Goal: Browse casually: Explore the website without a specific task or goal

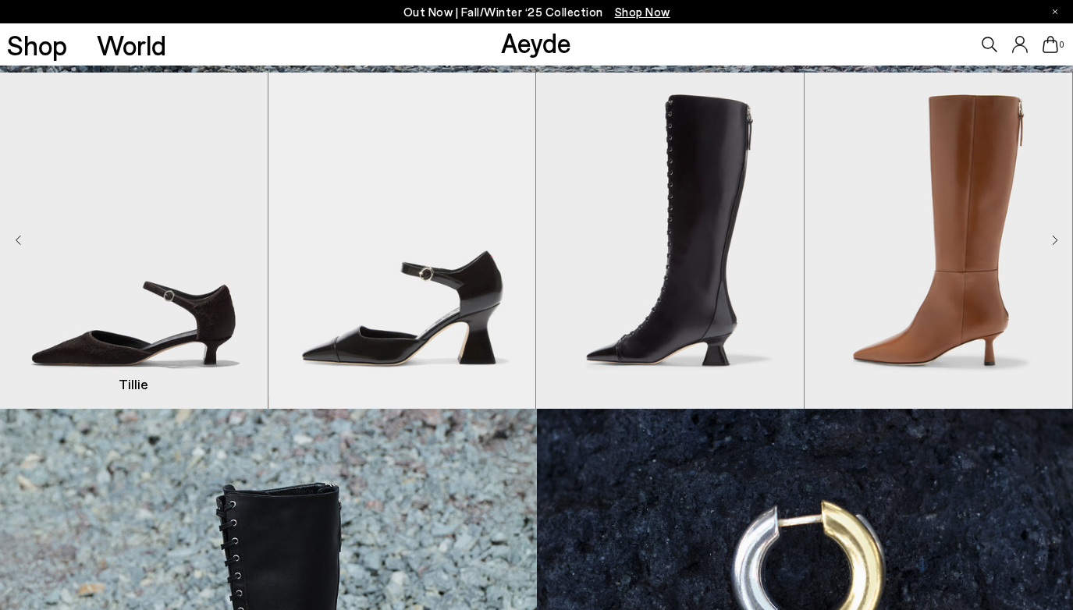
scroll to position [410, 0]
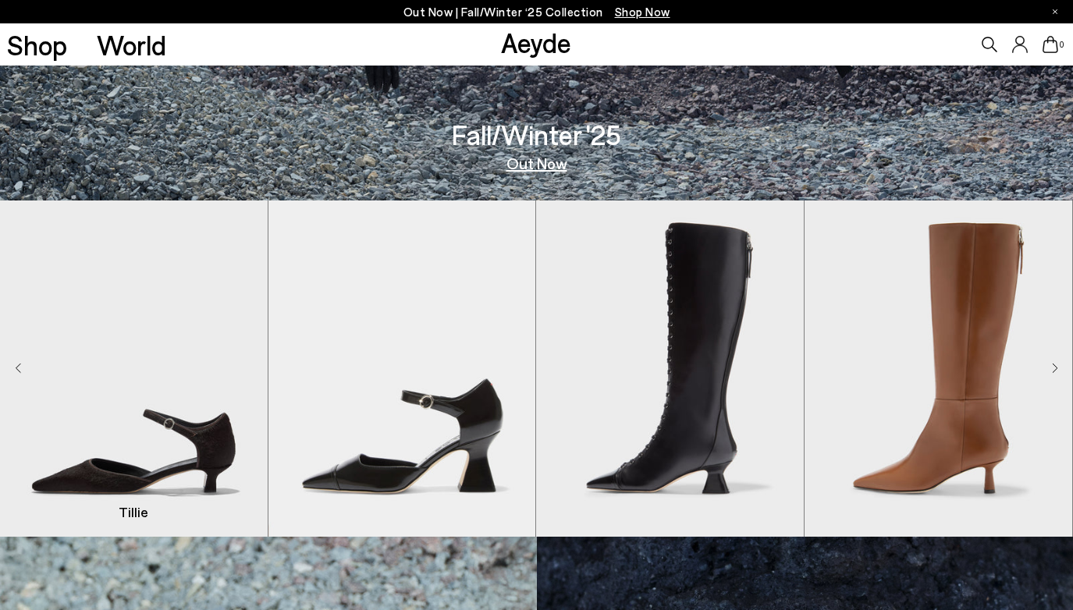
click at [115, 413] on img "1 / 8" at bounding box center [134, 369] width 268 height 336
click at [0, 0] on span "Tillie" at bounding box center [0, 0] width 0 height 0
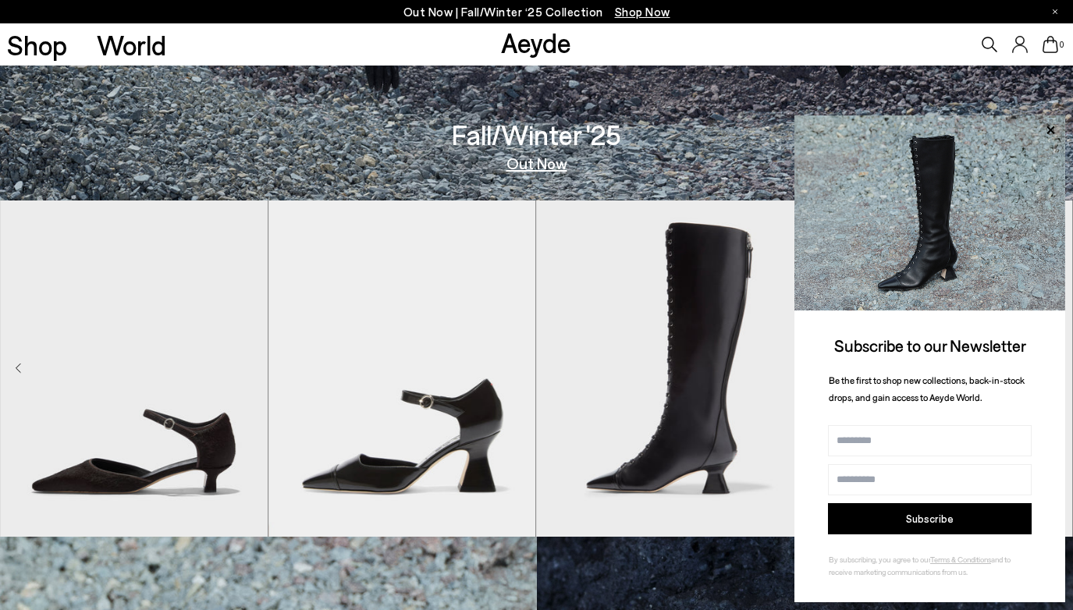
click at [529, 166] on link "Out Now" at bounding box center [536, 163] width 61 height 16
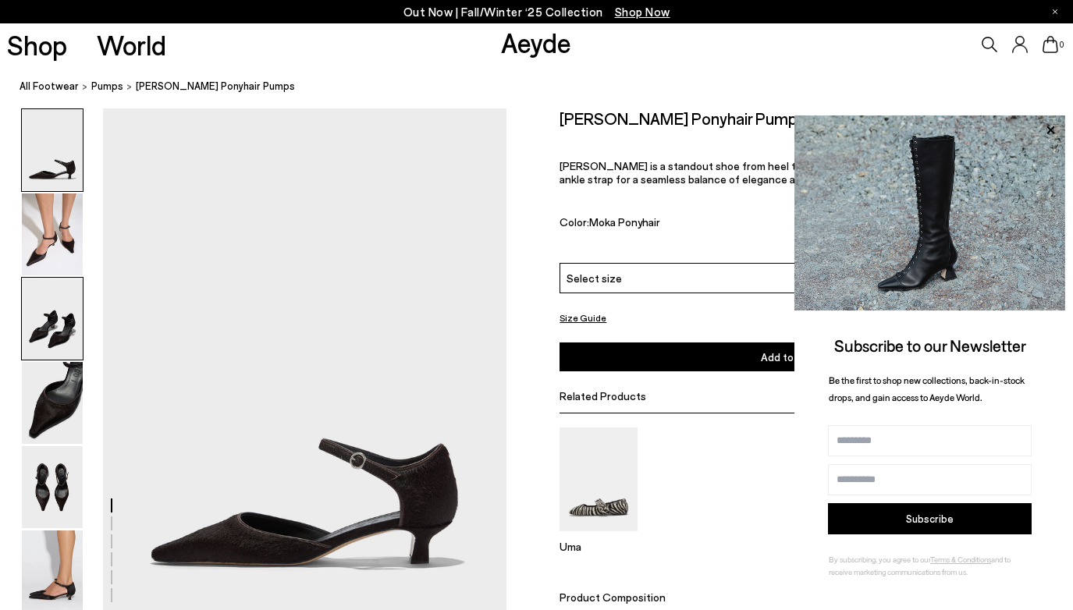
click at [51, 279] on img at bounding box center [52, 319] width 61 height 82
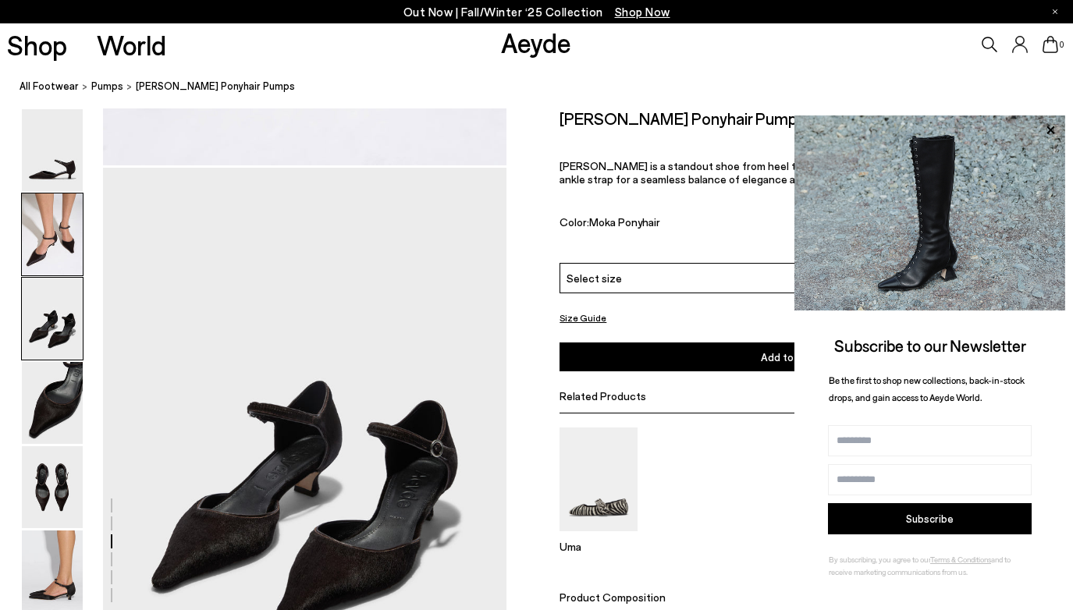
scroll to position [1081, 0]
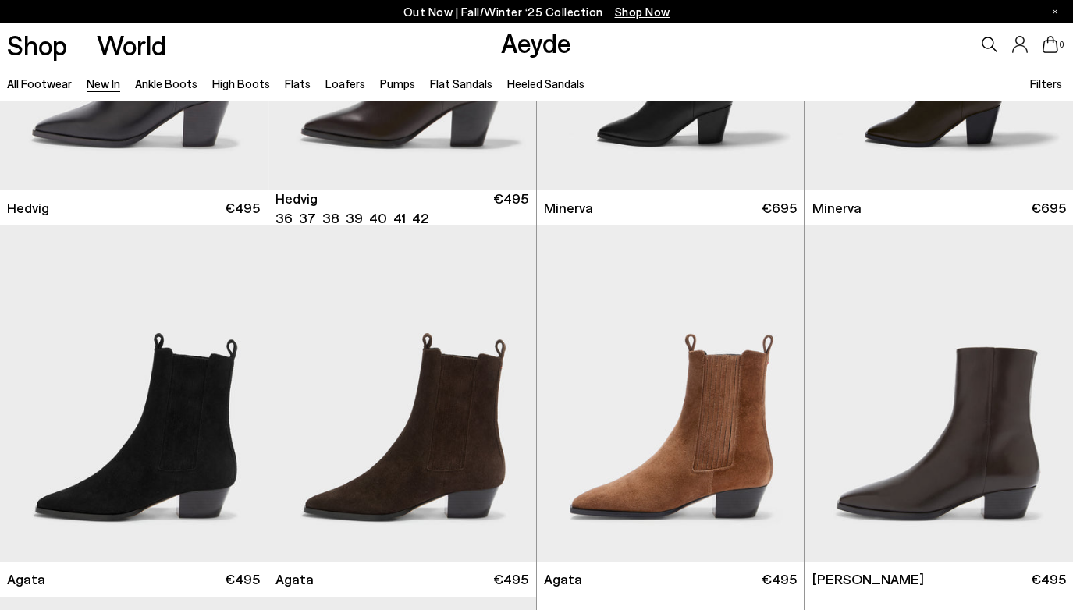
scroll to position [261, 0]
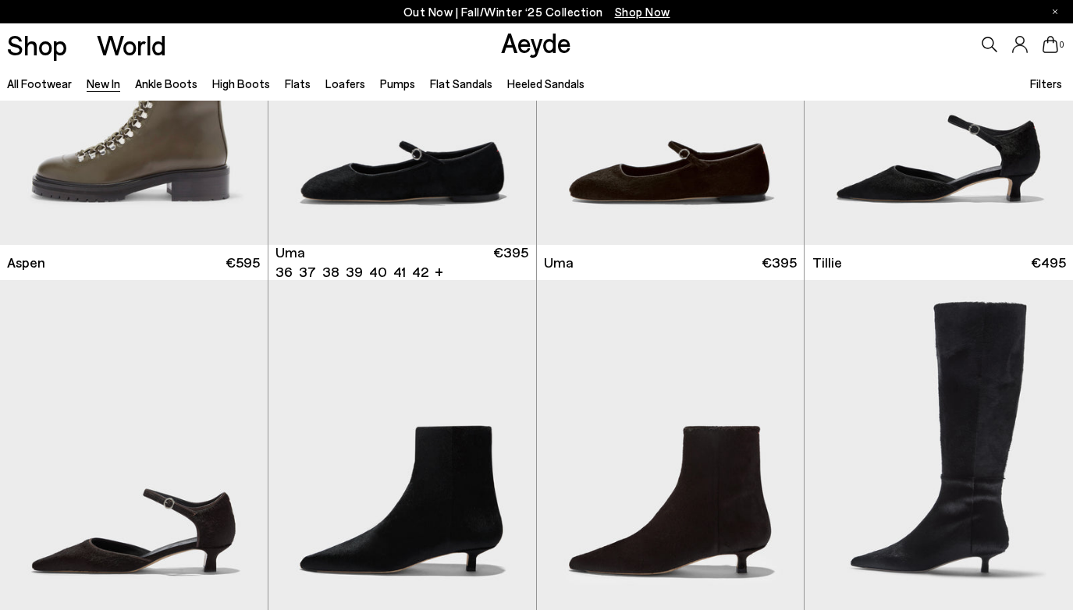
scroll to position [8369, 0]
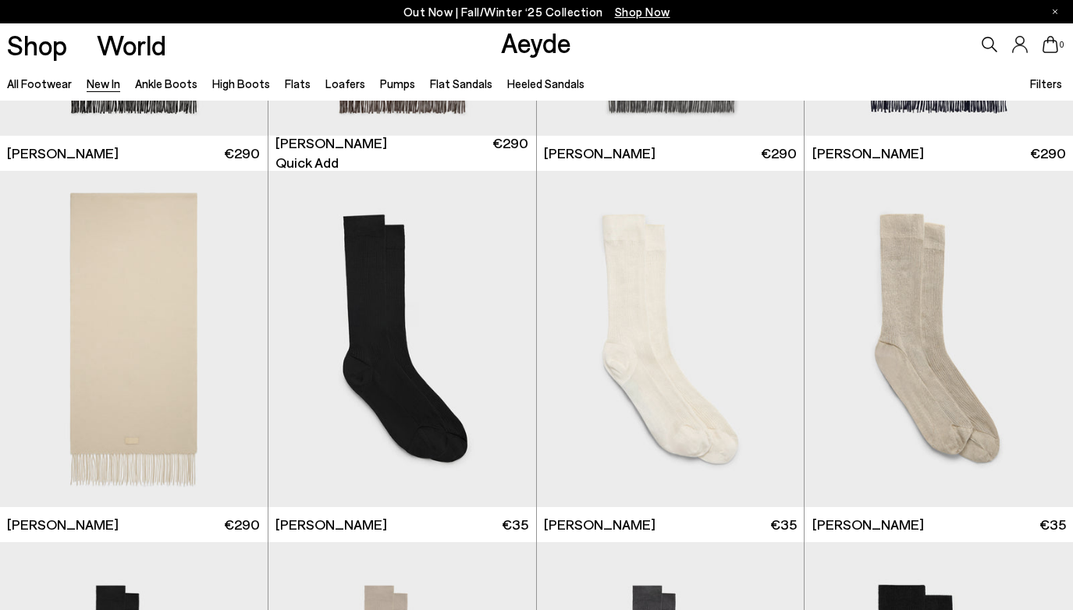
scroll to position [9599, 0]
